Goal: Find specific page/section: Find specific page/section

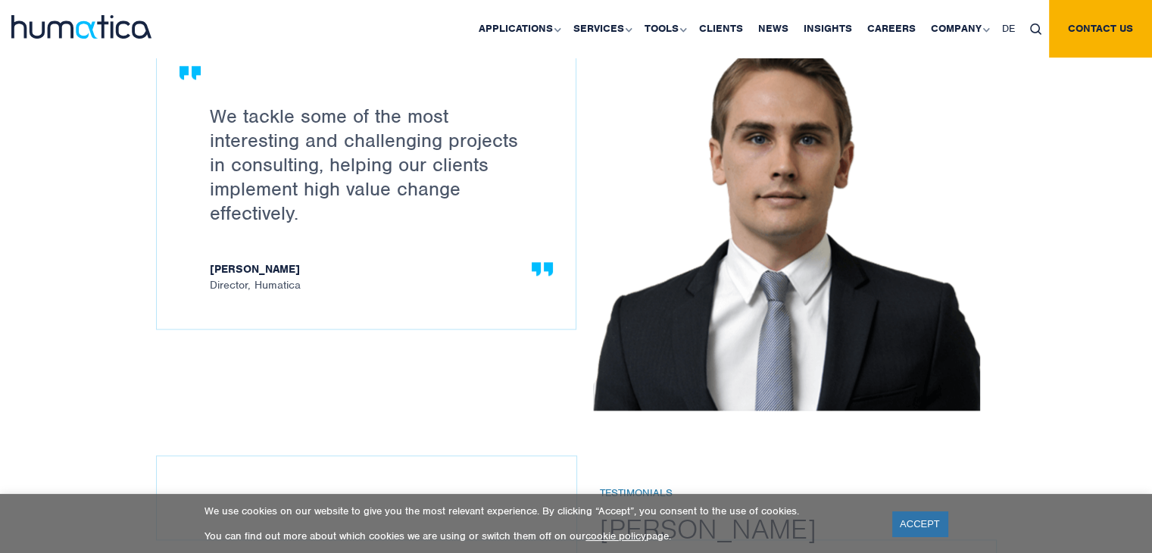
scroll to position [1742, 0]
click at [903, 23] on link "Careers" at bounding box center [892, 29] width 64 height 58
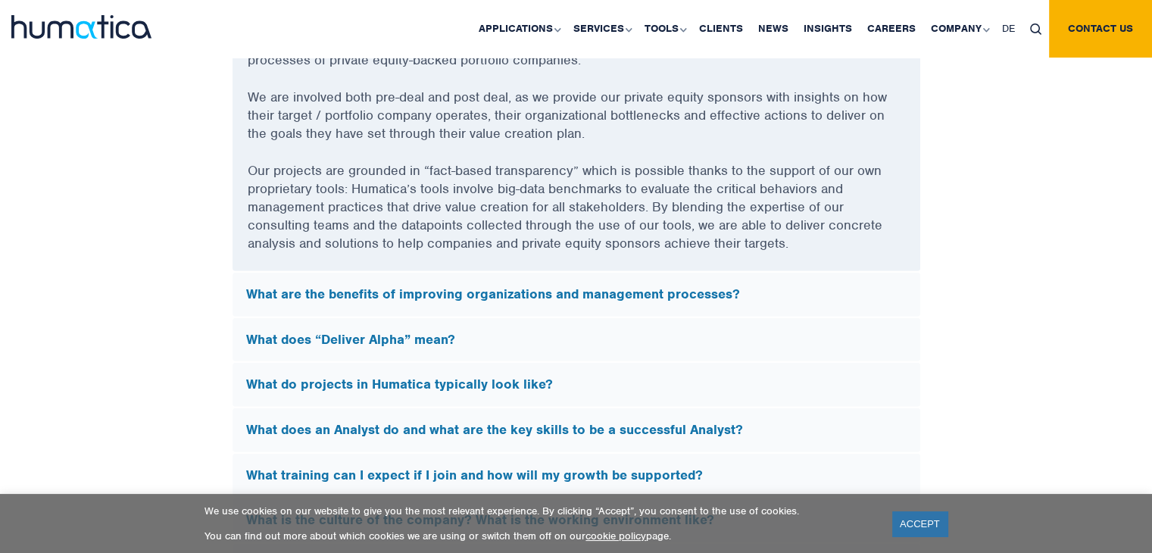
scroll to position [3919, 0]
